Goal: Check status: Check status

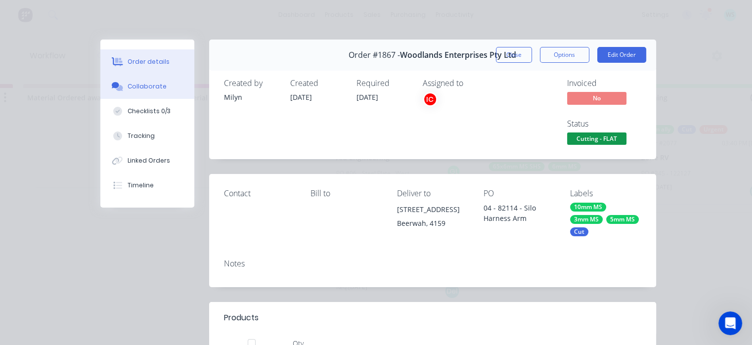
click at [133, 83] on div "Collaborate" at bounding box center [146, 86] width 39 height 9
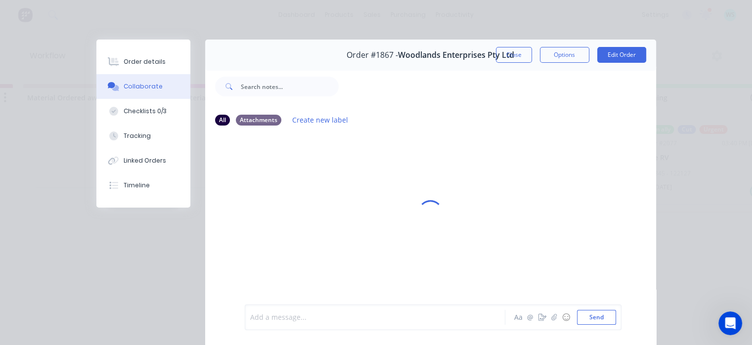
click at [338, 320] on div at bounding box center [378, 317] width 254 height 10
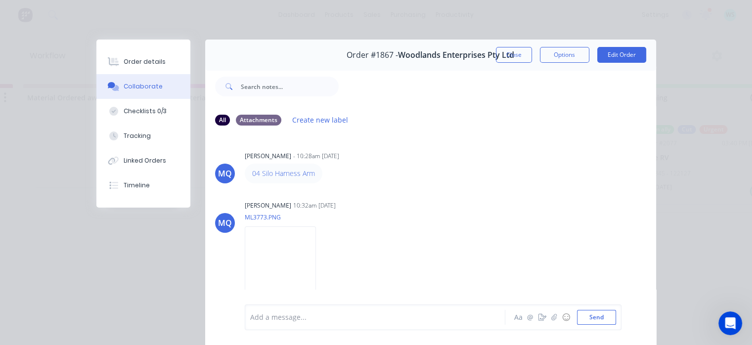
scroll to position [662, 0]
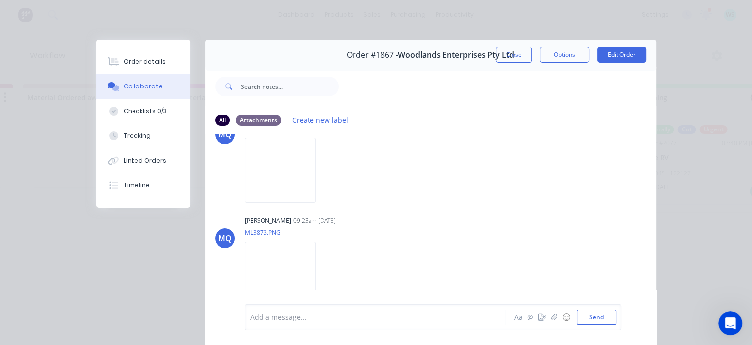
click at [157, 51] on button "Order details" at bounding box center [143, 61] width 94 height 25
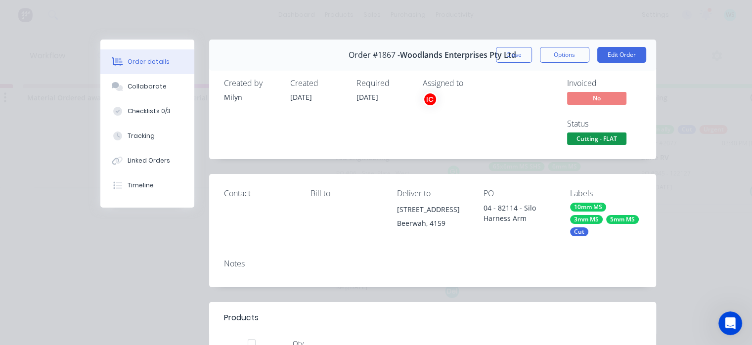
click at [583, 138] on span "Cutting - FLAT" at bounding box center [596, 138] width 59 height 12
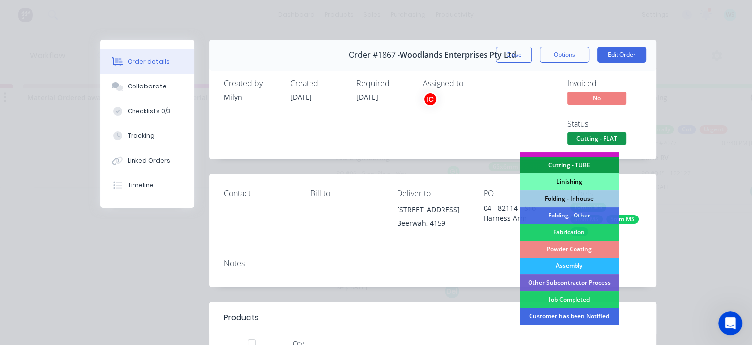
scroll to position [295, 0]
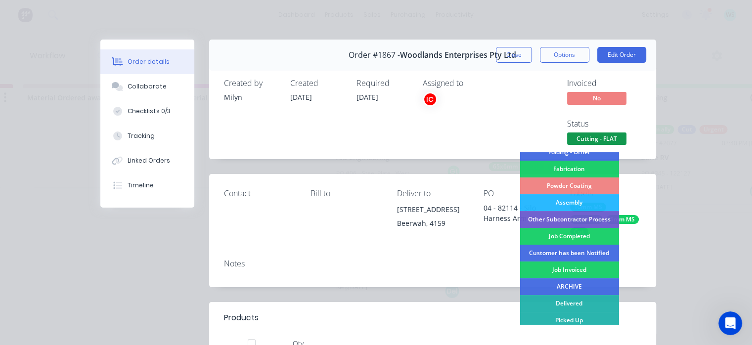
drag, startPoint x: 565, startPoint y: 232, endPoint x: 553, endPoint y: 124, distance: 109.4
click at [565, 231] on div "Job Completed" at bounding box center [568, 236] width 99 height 17
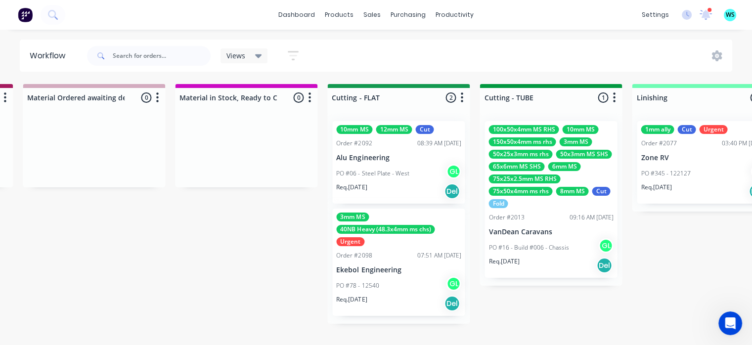
click at [382, 252] on div "Order #2098 07:51 AM [DATE]" at bounding box center [398, 255] width 125 height 9
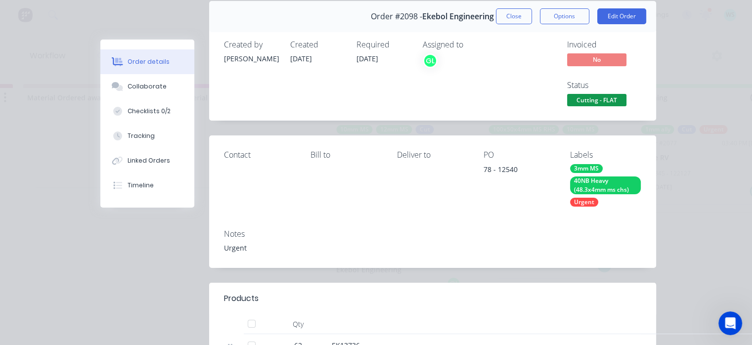
scroll to position [0, 0]
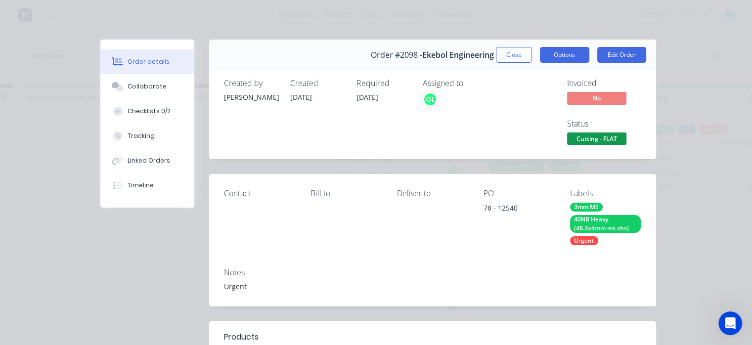
click at [566, 53] on button "Options" at bounding box center [564, 55] width 49 height 16
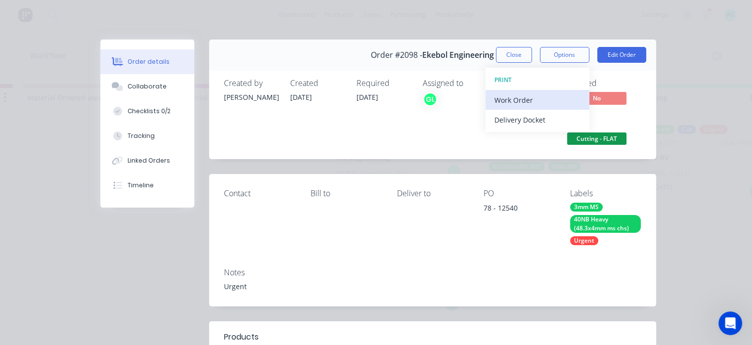
click at [543, 94] on div "Work Order" at bounding box center [537, 100] width 86 height 14
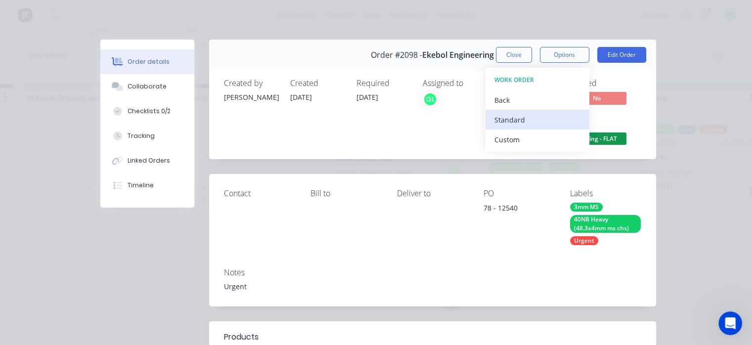
click at [524, 125] on div "Standard" at bounding box center [537, 120] width 86 height 14
